Goal: Task Accomplishment & Management: Manage account settings

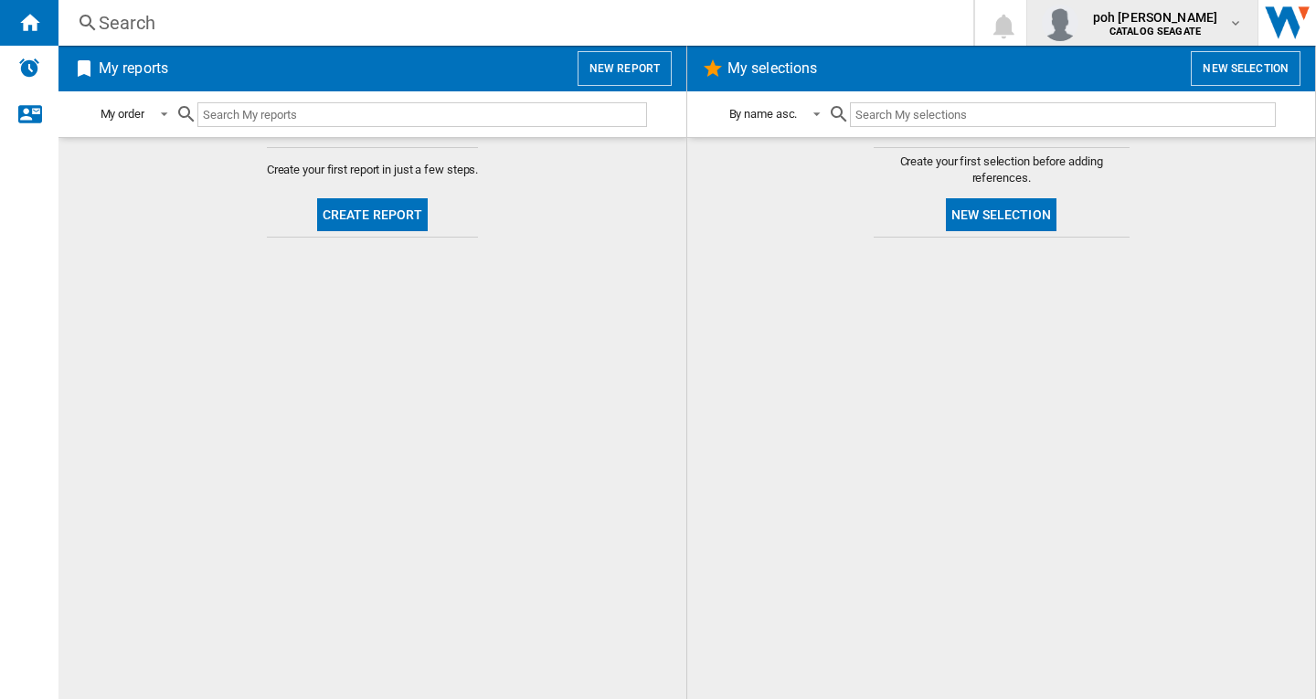
click at [1160, 24] on span "poh [PERSON_NAME]" at bounding box center [1155, 17] width 124 height 18
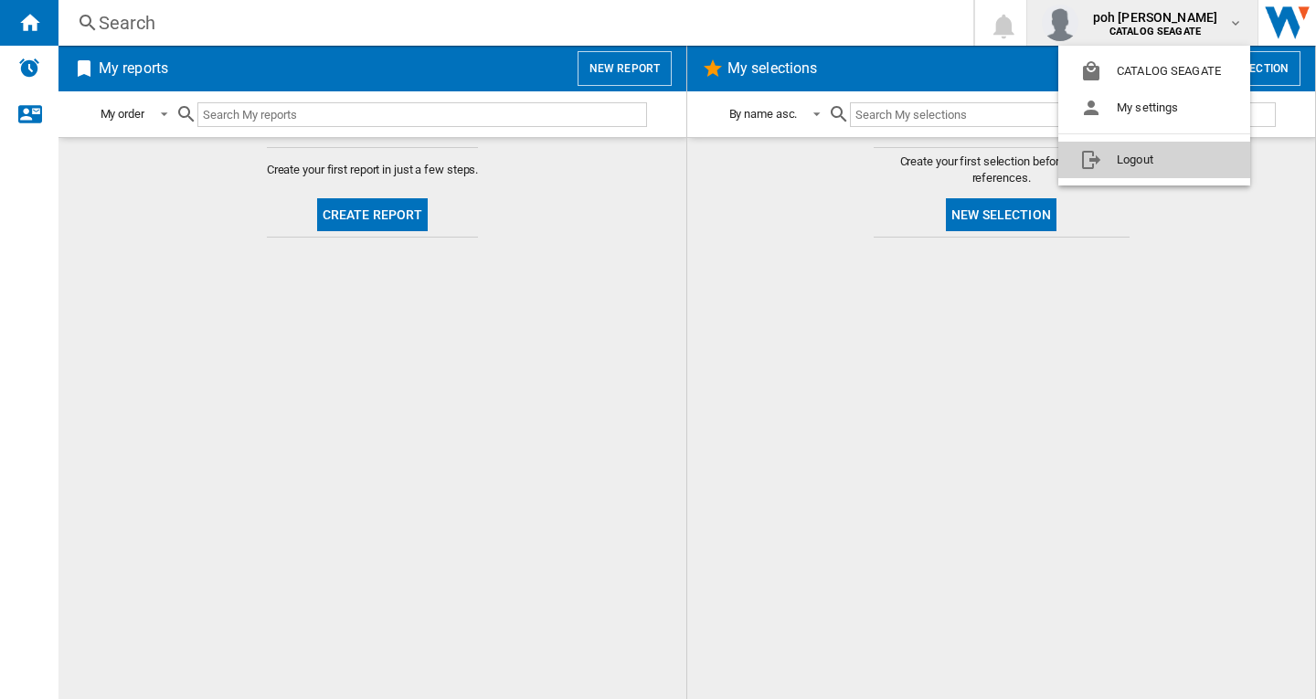
click at [1145, 161] on button "Logout" at bounding box center [1155, 160] width 192 height 37
